Goal: Find specific page/section: Find specific page/section

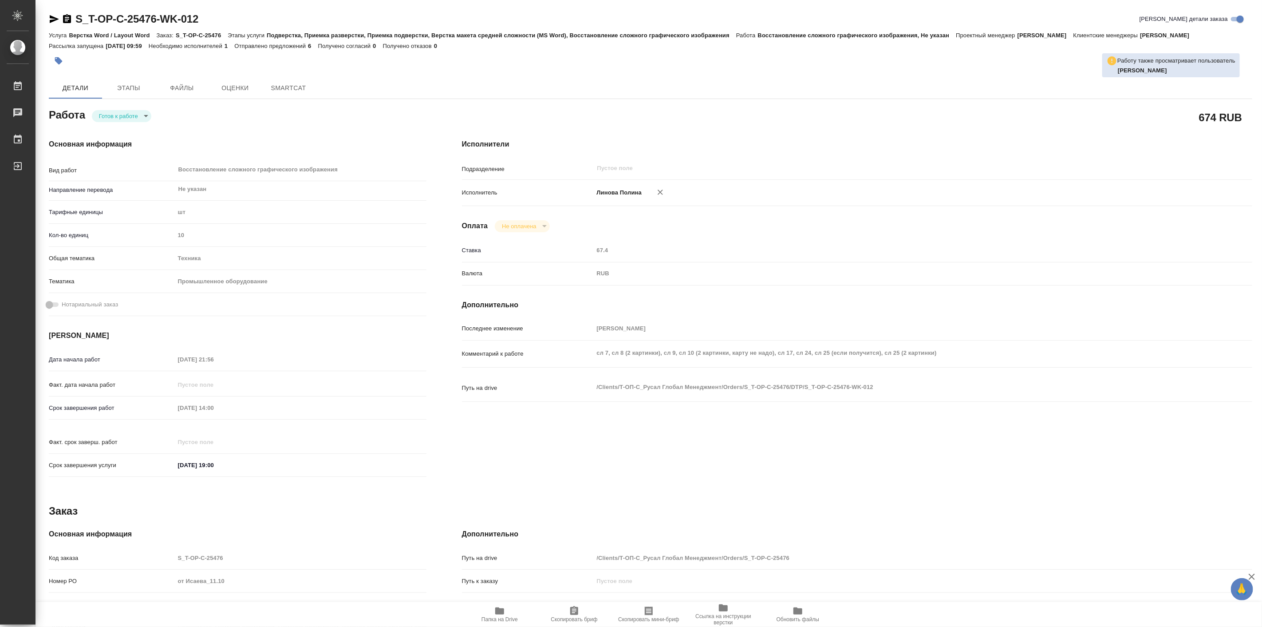
type textarea "x"
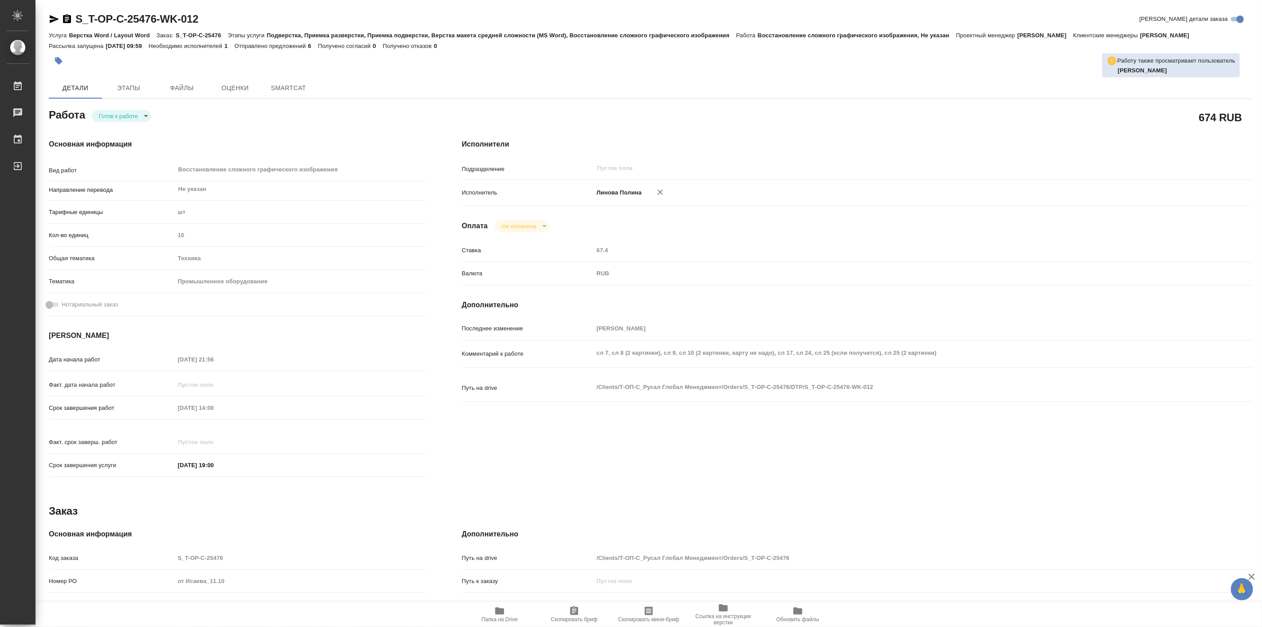
type textarea "x"
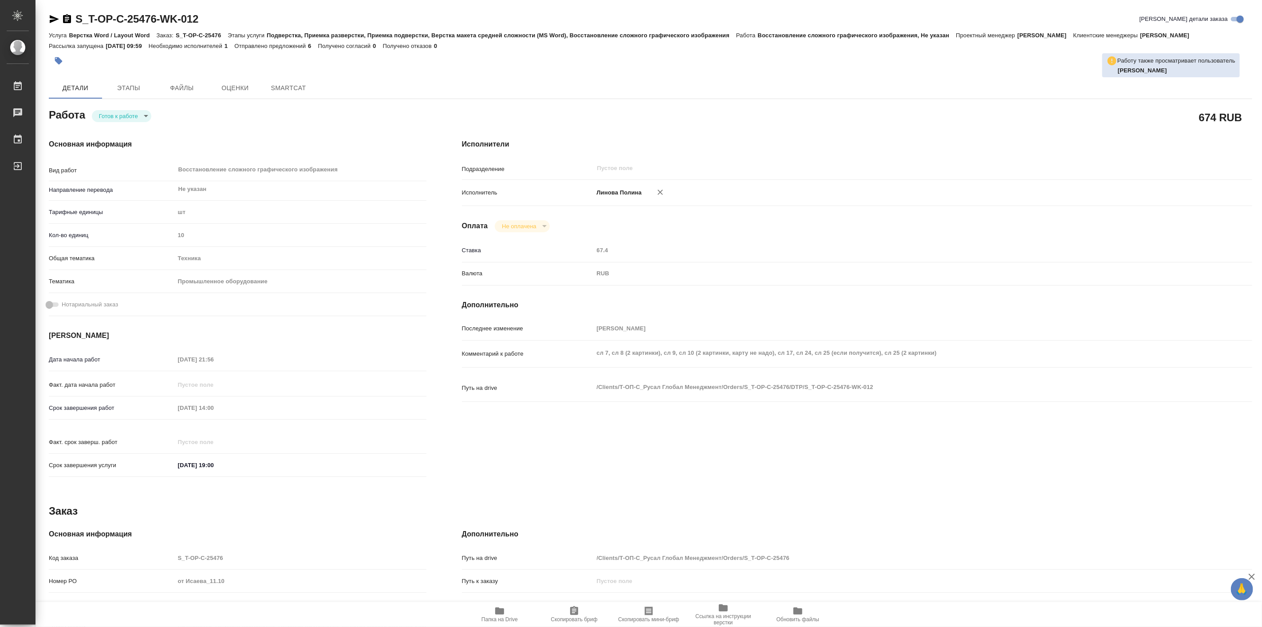
type textarea "x"
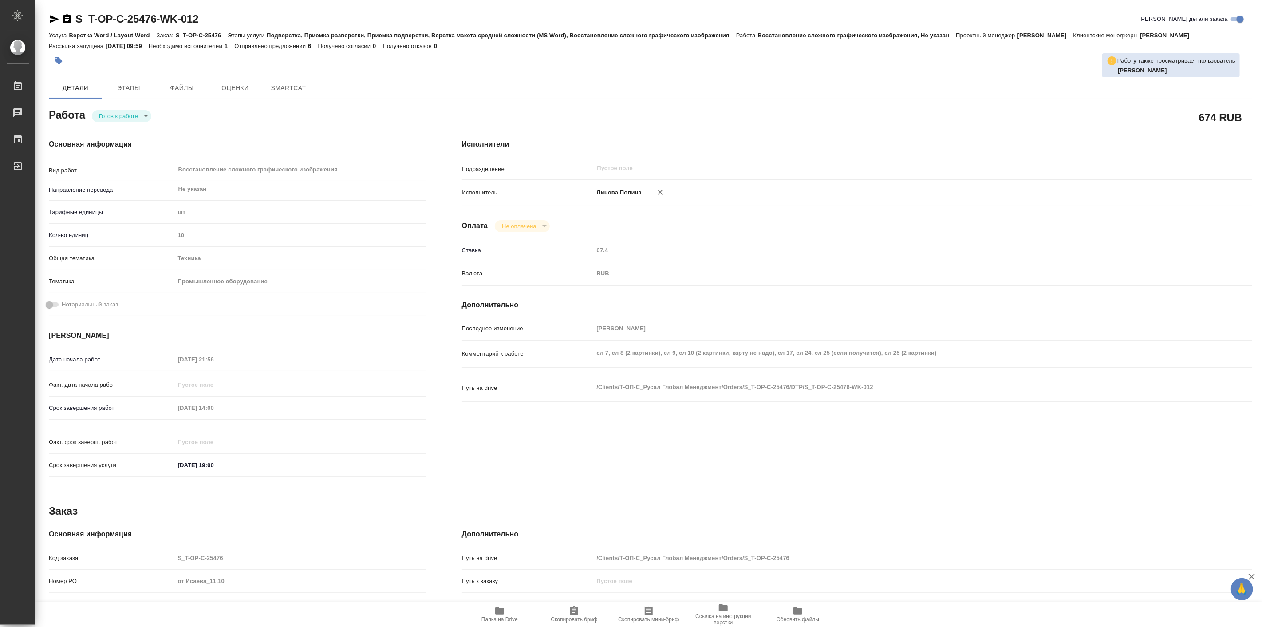
type textarea "x"
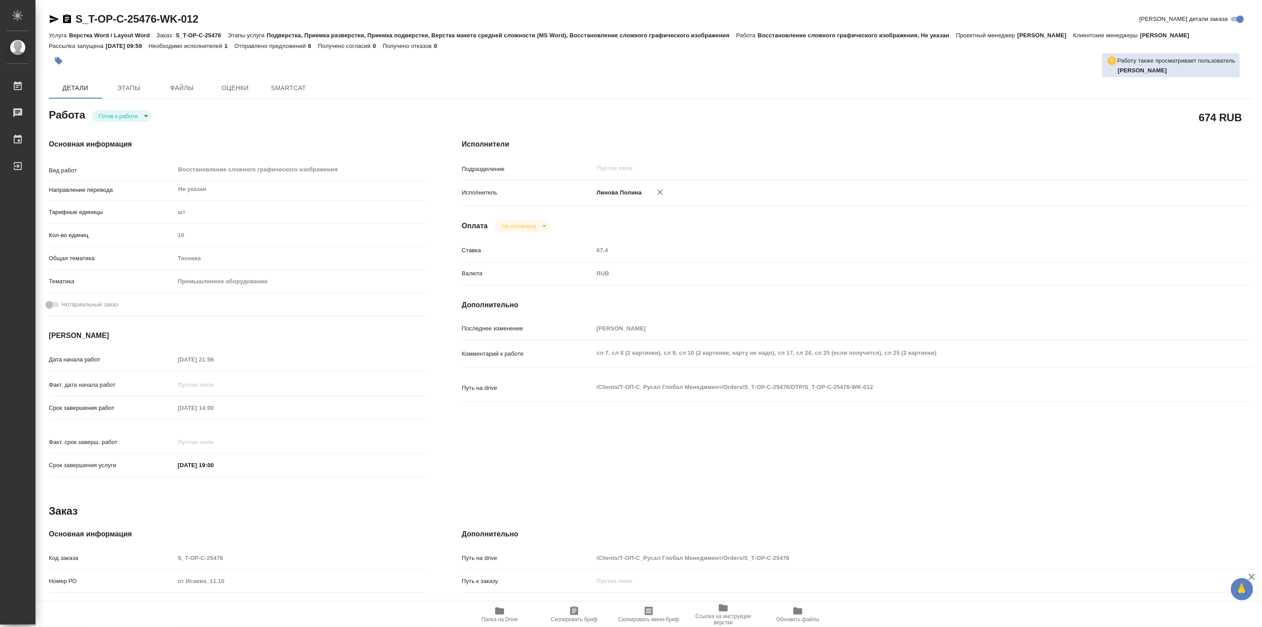
type textarea "x"
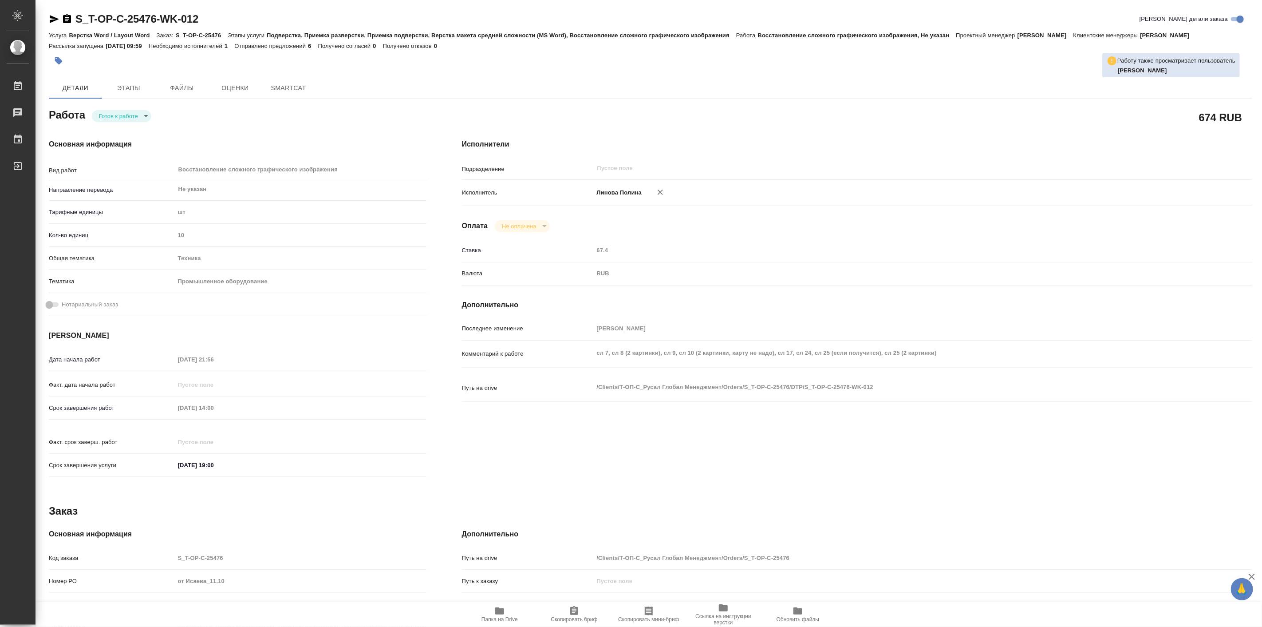
type textarea "x"
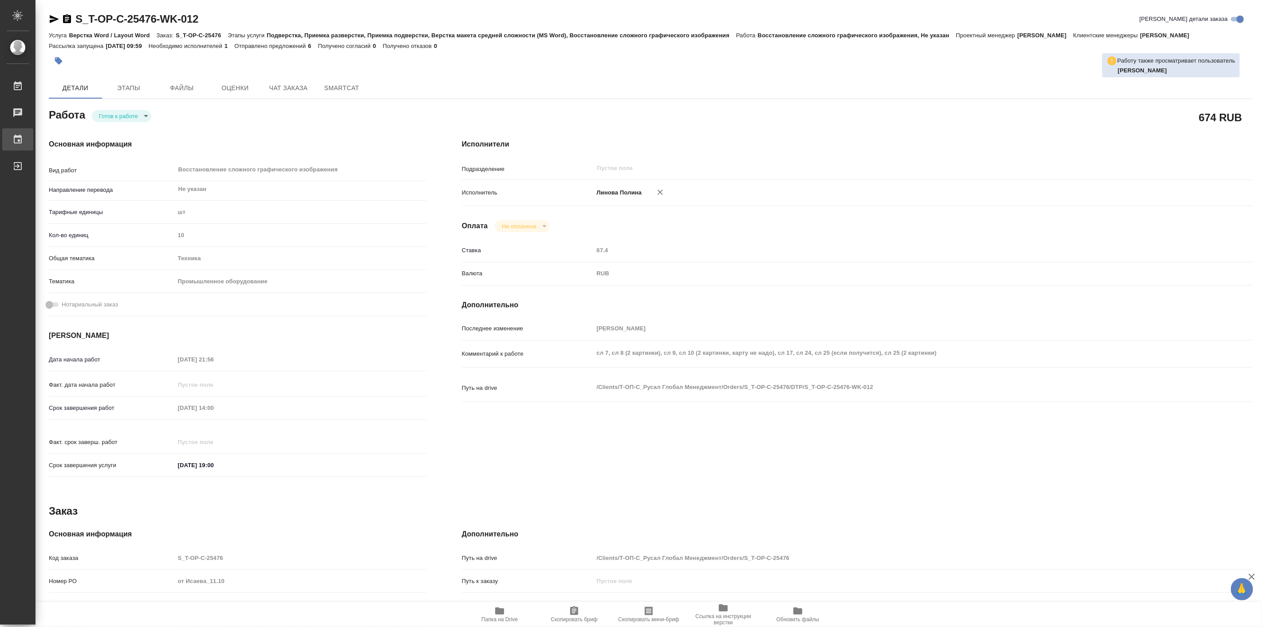
type textarea "x"
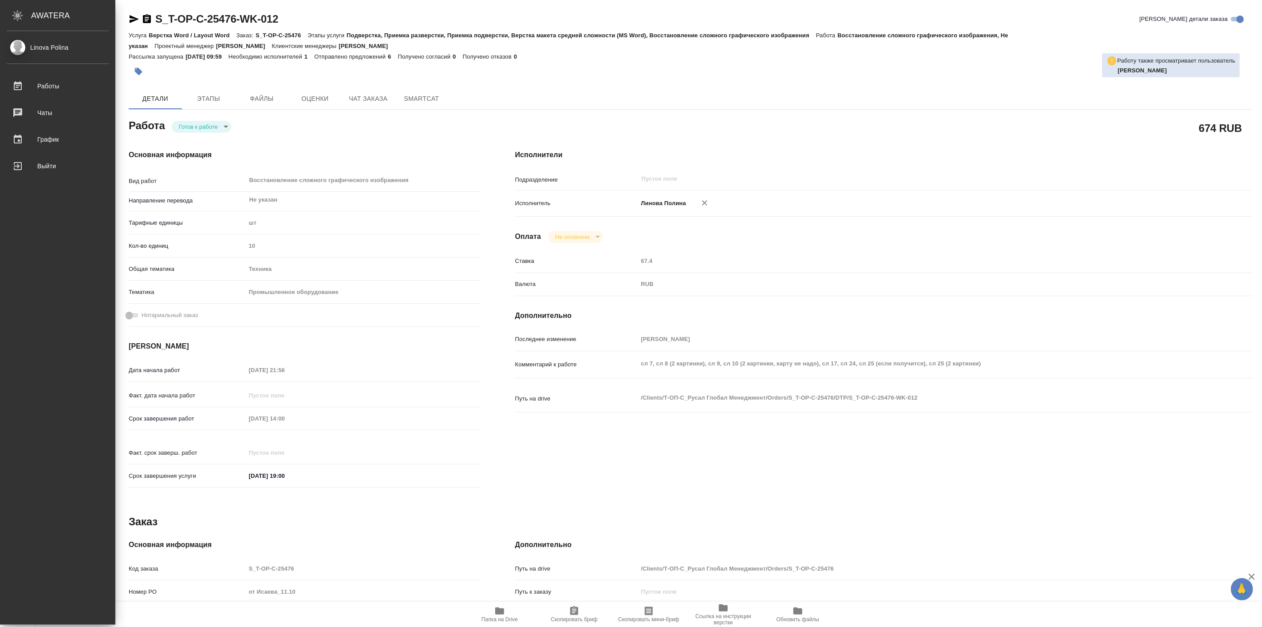
type textarea "x"
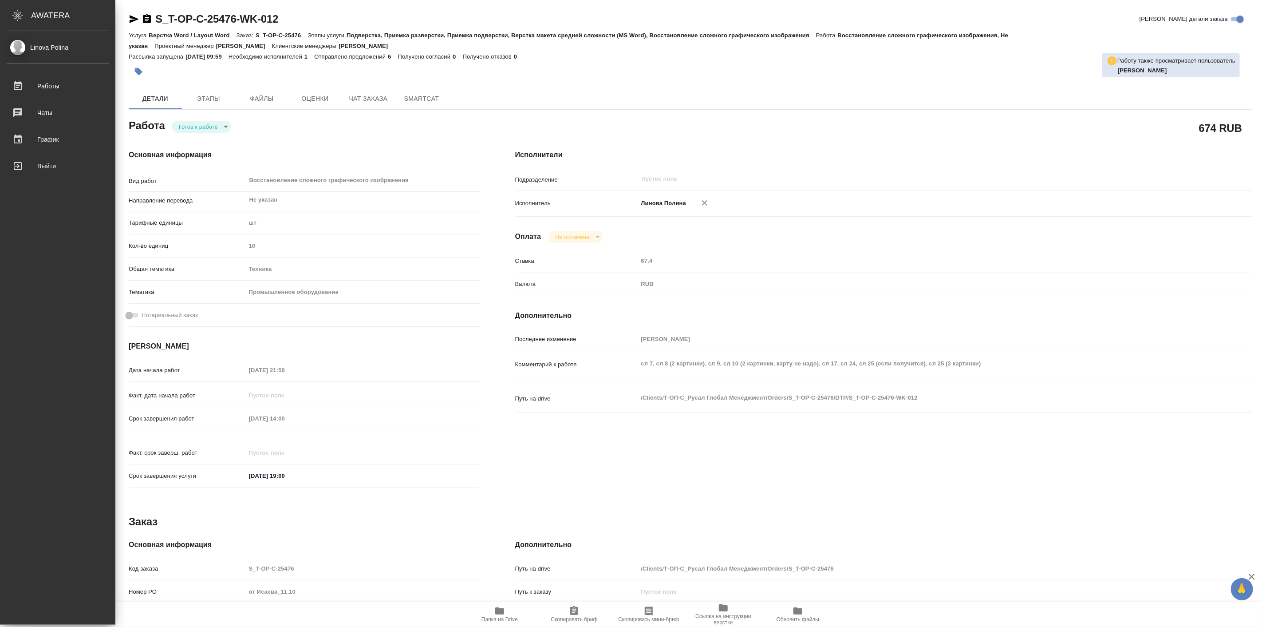
type textarea "x"
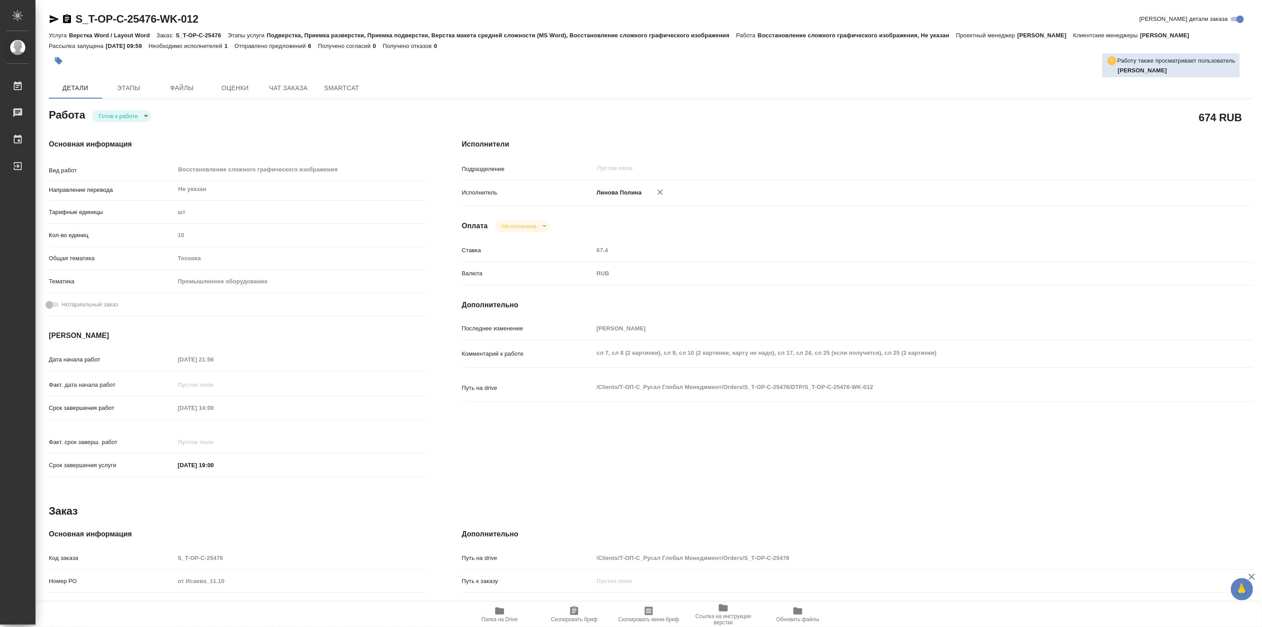
click at [130, 126] on body "🙏 .cls-1 fill:#fff; AWATERA Linova Polina Работы Чаты График Выйти S_T-OP-C-254…" at bounding box center [631, 313] width 1262 height 627
type textarea "x"
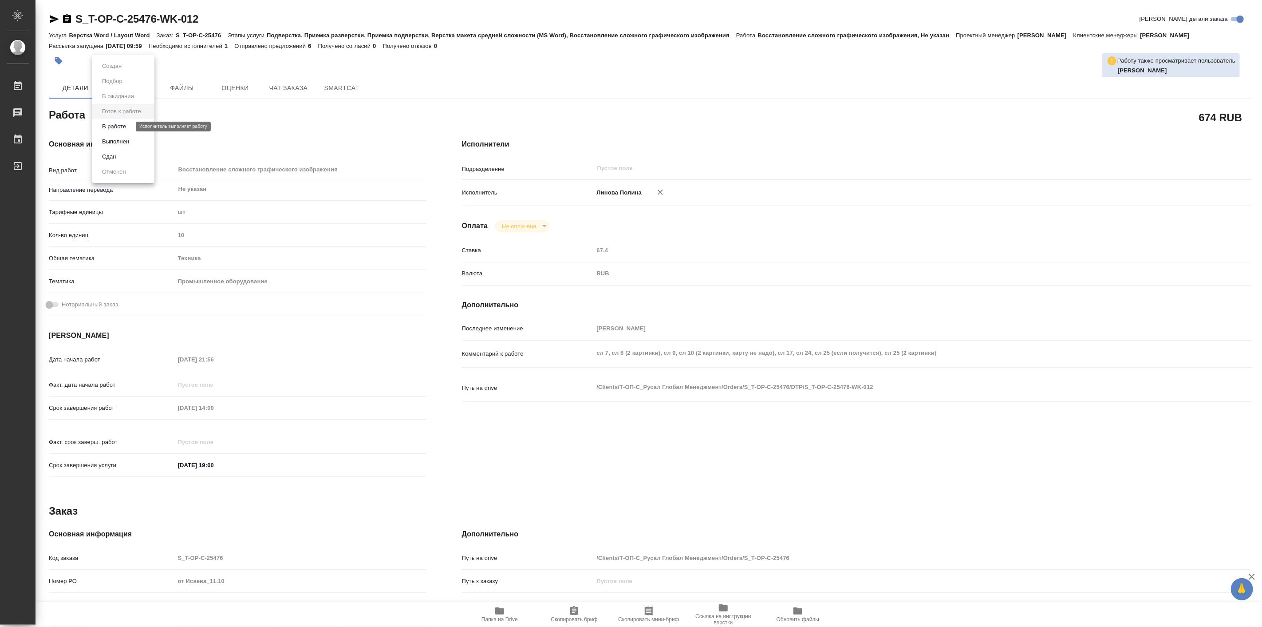
type textarea "x"
click at [121, 127] on button "В работе" at bounding box center [113, 127] width 29 height 10
type textarea "x"
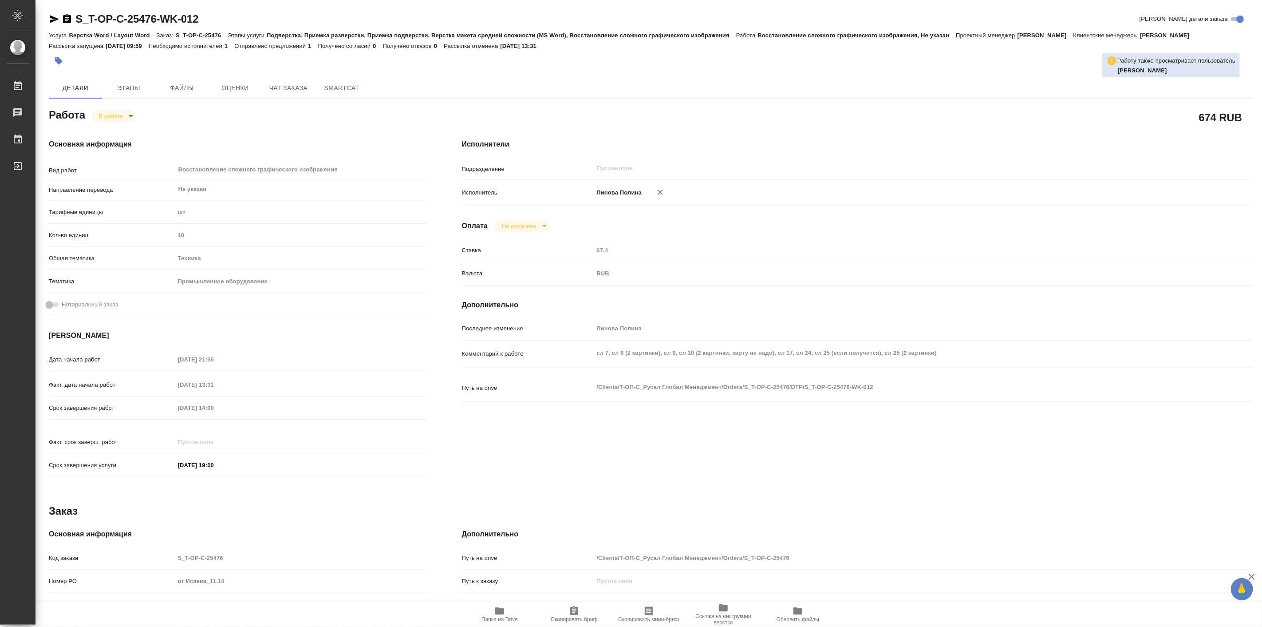
type textarea "x"
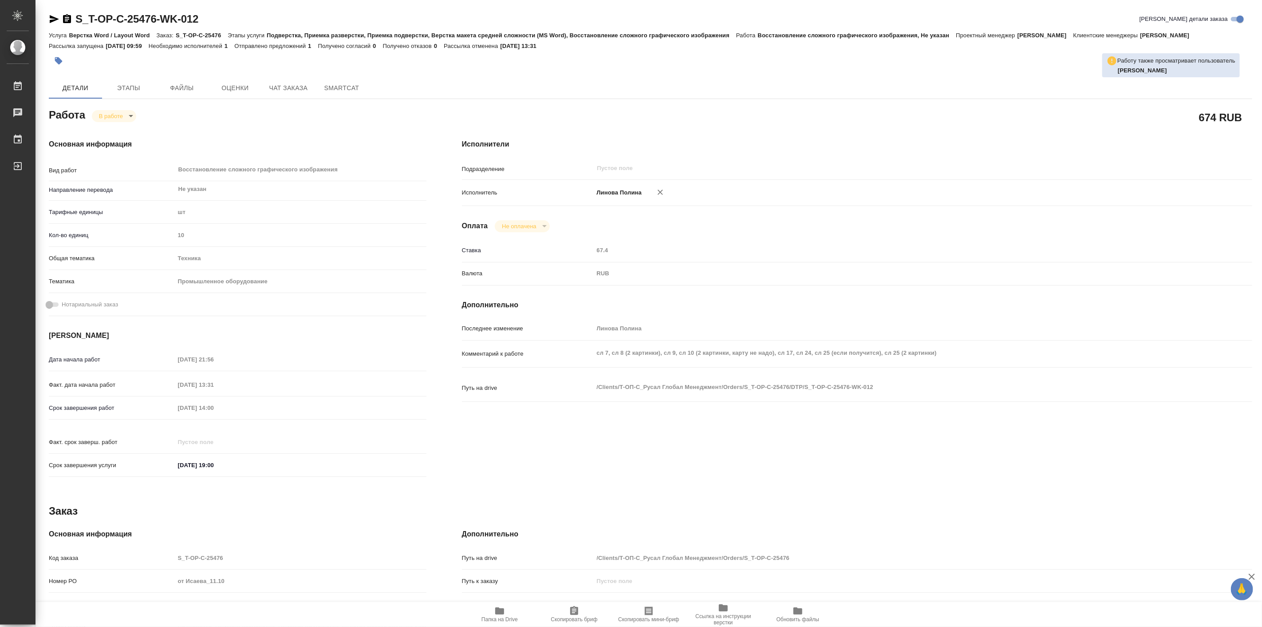
type textarea "x"
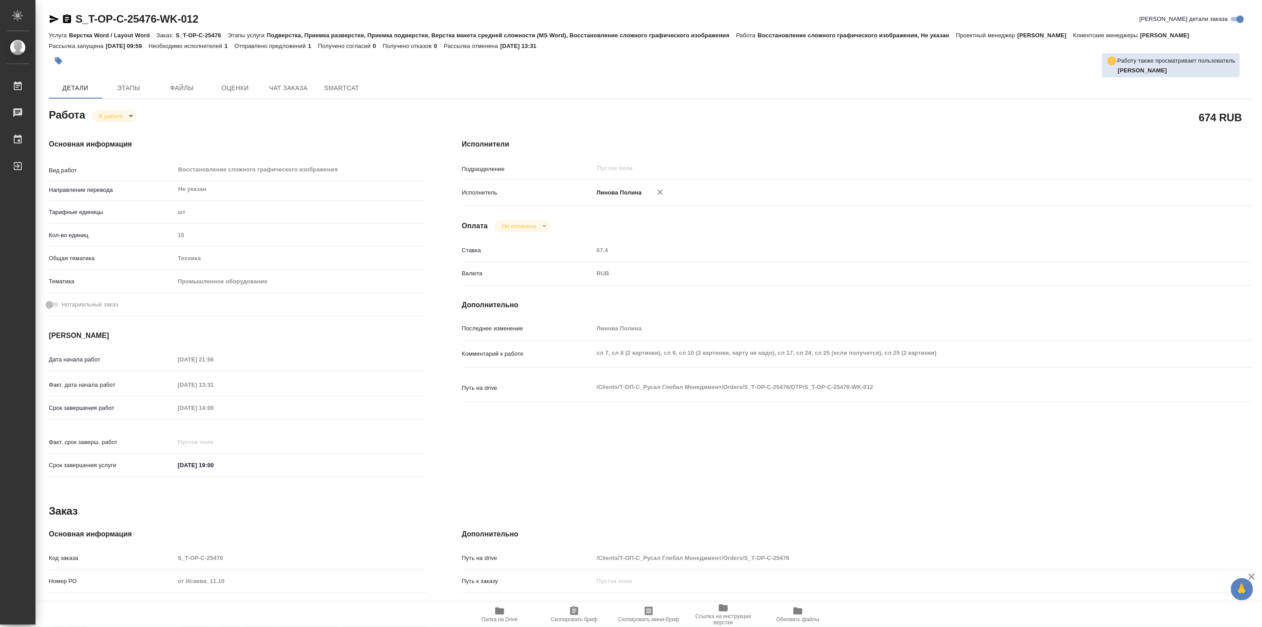
type textarea "x"
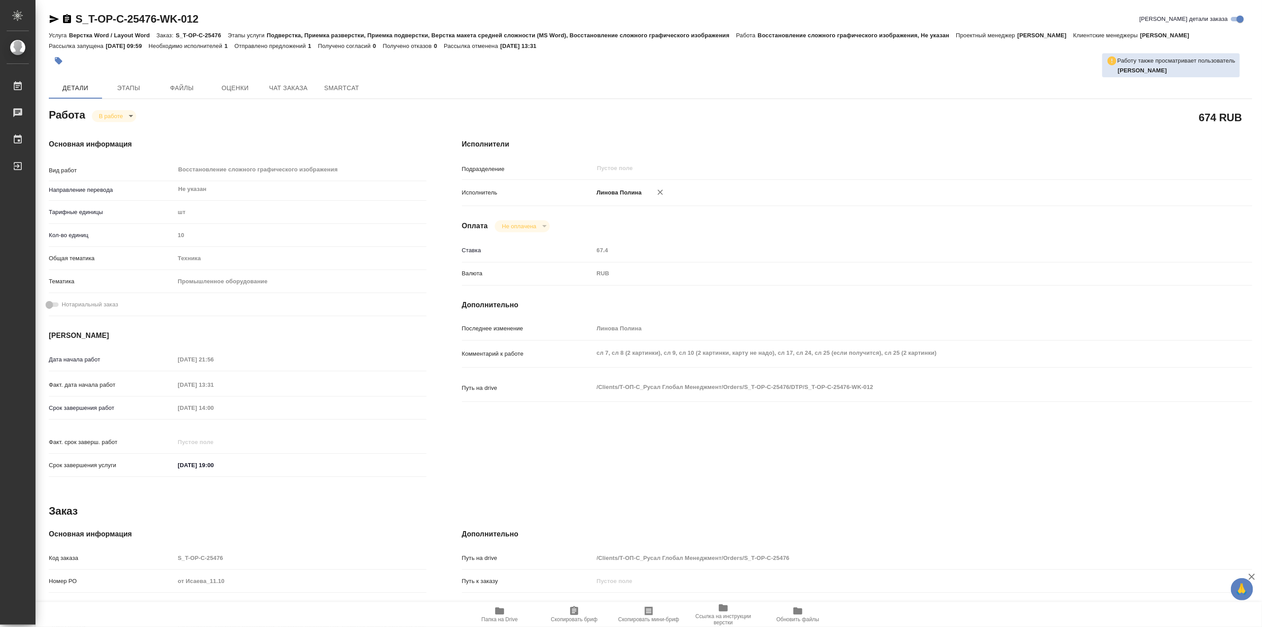
type textarea "x"
click at [498, 609] on icon "button" at bounding box center [499, 610] width 9 height 7
